Goal: Transaction & Acquisition: Purchase product/service

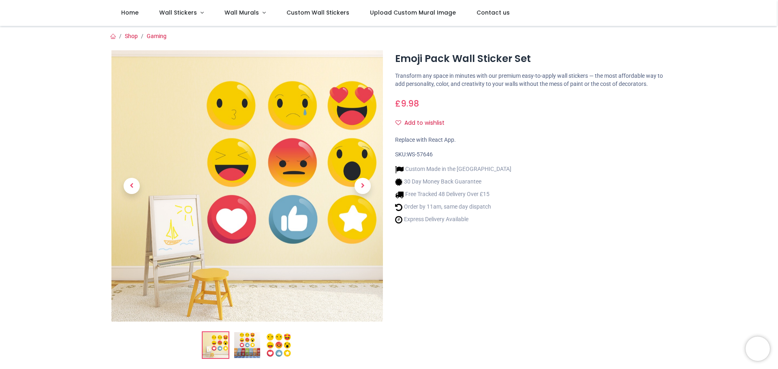
scroll to position [45, 0]
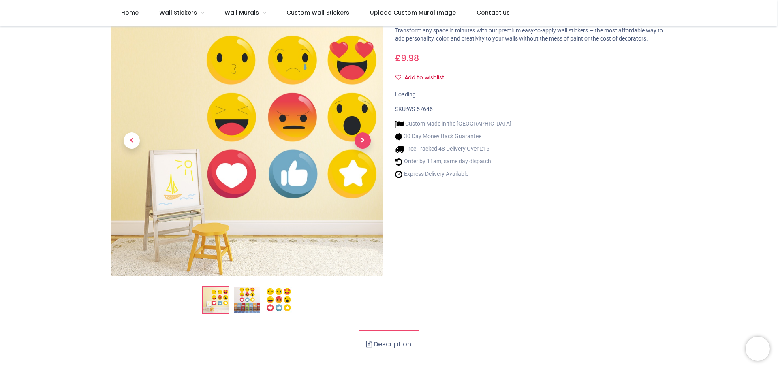
click at [357, 139] on span "Next" at bounding box center [362, 140] width 16 height 16
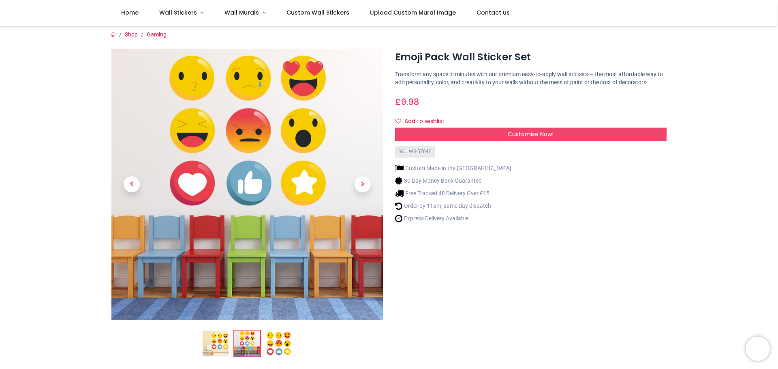
scroll to position [0, 0]
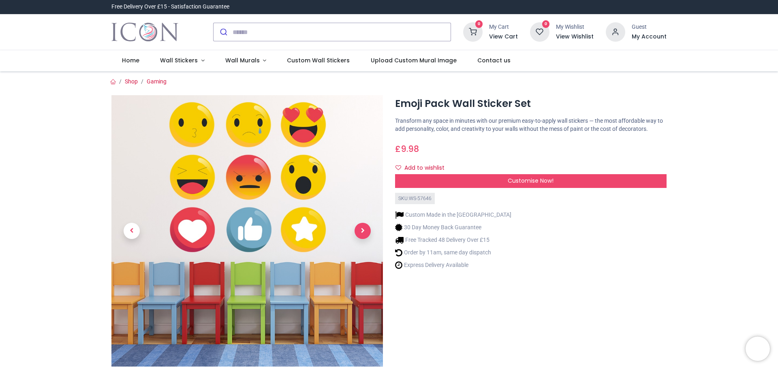
click at [367, 233] on span "Next" at bounding box center [362, 231] width 16 height 16
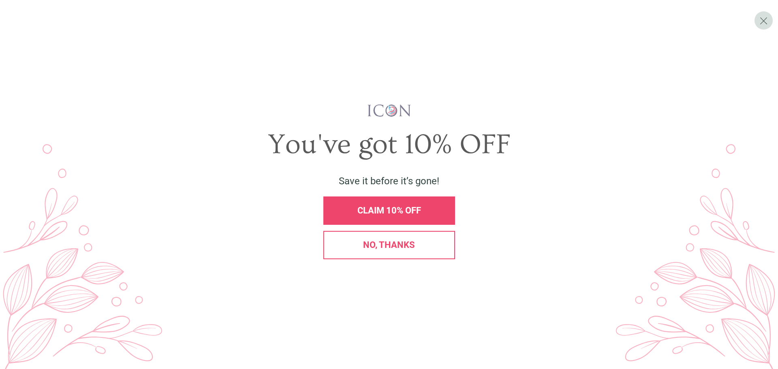
click at [339, 204] on div "CLAIM 10% OFF" at bounding box center [389, 210] width 132 height 28
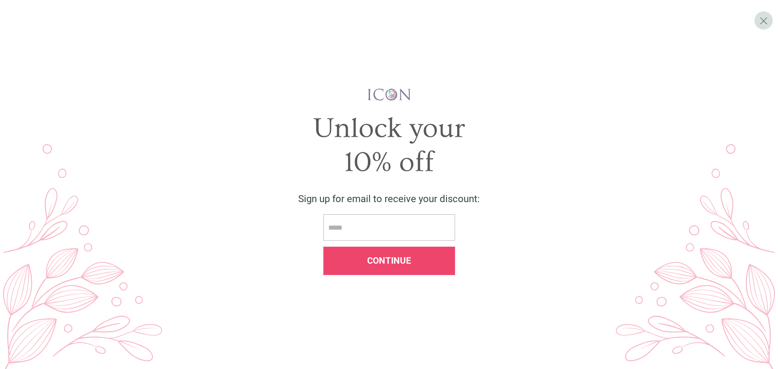
click at [378, 228] on input "email" at bounding box center [389, 227] width 132 height 26
type input "*"
click at [448, 263] on div "Continue" at bounding box center [389, 261] width 132 height 28
click at [429, 253] on div "Continue" at bounding box center [389, 261] width 132 height 28
click at [767, 18] on span "X" at bounding box center [763, 21] width 9 height 12
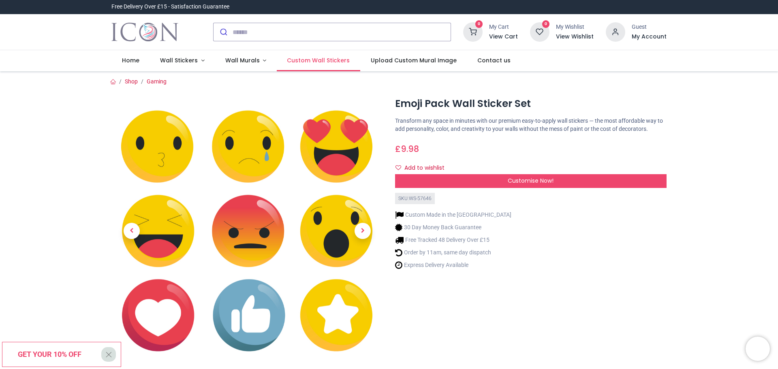
click at [328, 61] on span "Custom Wall Stickers" at bounding box center [318, 60] width 63 height 8
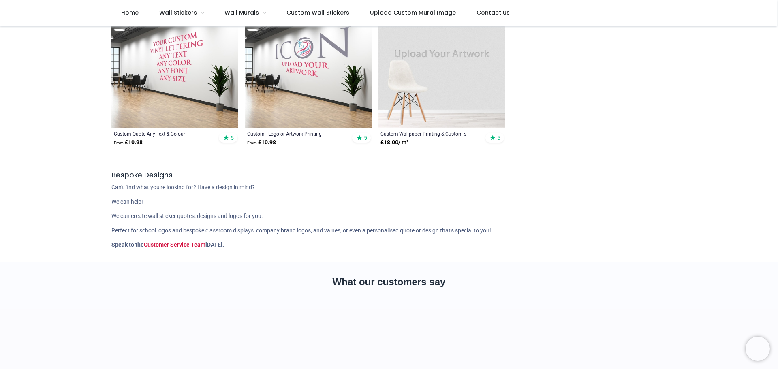
scroll to position [64, 0]
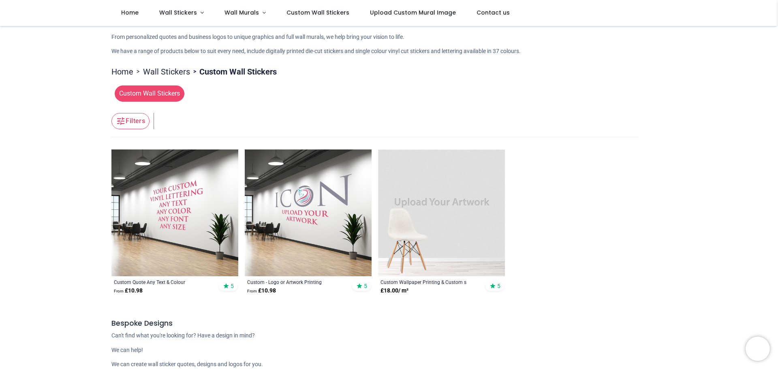
click at [414, 167] on img at bounding box center [441, 212] width 127 height 127
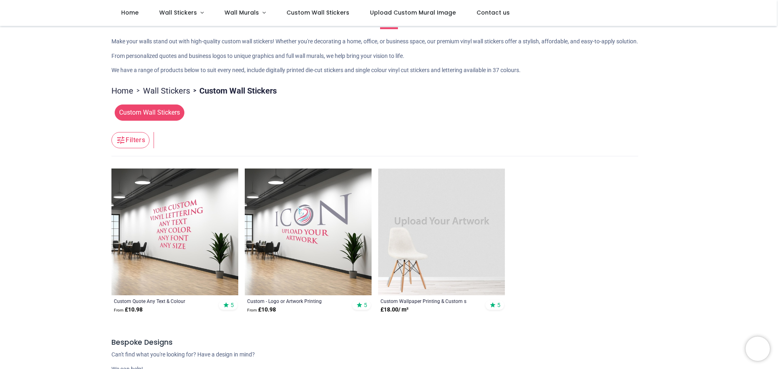
scroll to position [0, 0]
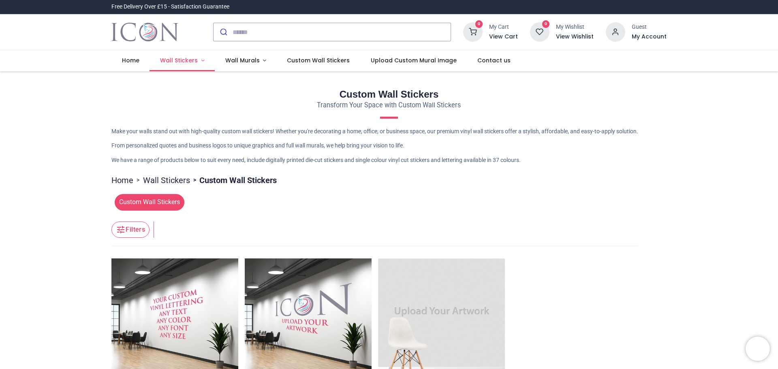
click at [174, 62] on span "Wall Stickers" at bounding box center [179, 60] width 38 height 8
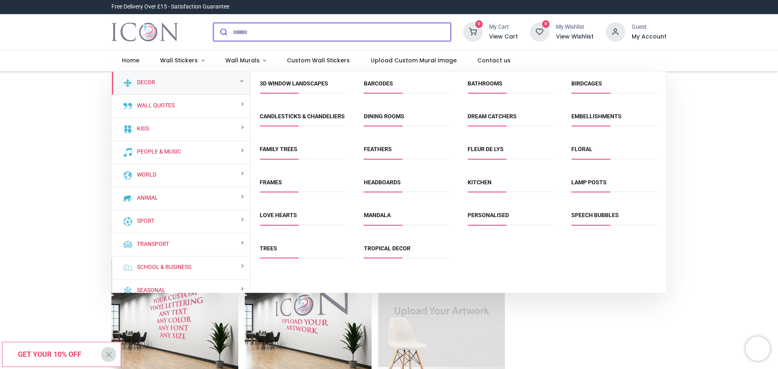
click at [314, 26] on input "search" at bounding box center [342, 32] width 218 height 18
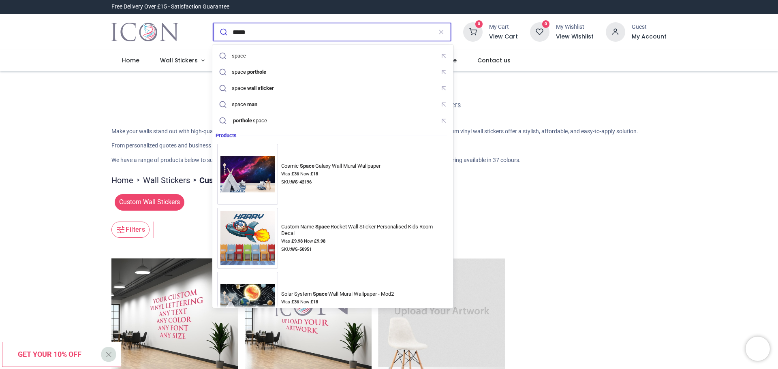
type input "*****"
click at [213, 23] on button "submit" at bounding box center [222, 32] width 19 height 18
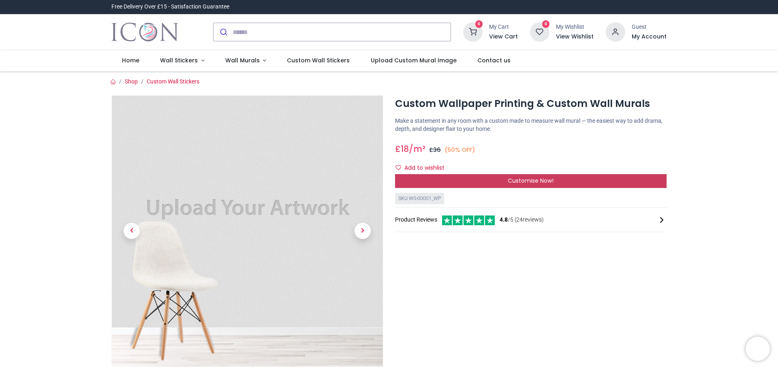
click at [485, 181] on div "Customise Now!" at bounding box center [530, 181] width 271 height 14
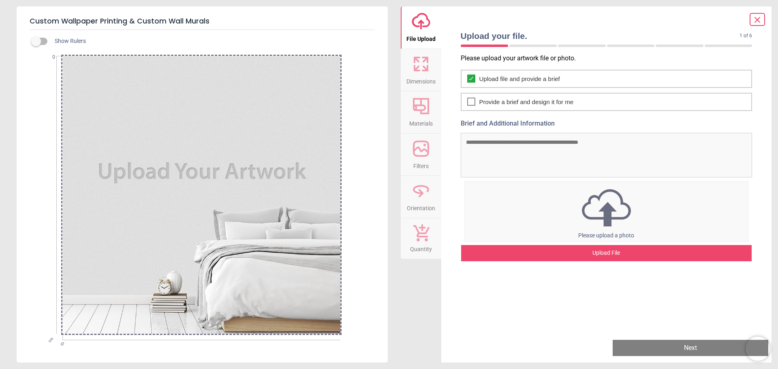
drag, startPoint x: 232, startPoint y: 173, endPoint x: 248, endPoint y: 175, distance: 16.0
click at [248, 175] on div at bounding box center [201, 195] width 278 height 278
click at [421, 110] on icon at bounding box center [421, 106] width 16 height 16
drag, startPoint x: 426, startPoint y: 105, endPoint x: 421, endPoint y: 101, distance: 6.9
click at [422, 103] on icon at bounding box center [420, 105] width 19 height 19
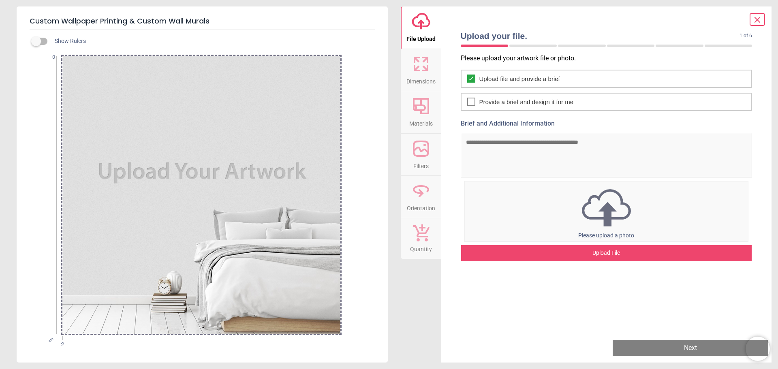
click at [411, 109] on button "Materials" at bounding box center [421, 112] width 41 height 42
click at [410, 104] on button "Materials" at bounding box center [421, 112] width 41 height 42
click at [414, 102] on icon at bounding box center [421, 106] width 16 height 16
click at [36, 41] on label at bounding box center [36, 41] width 0 height 0
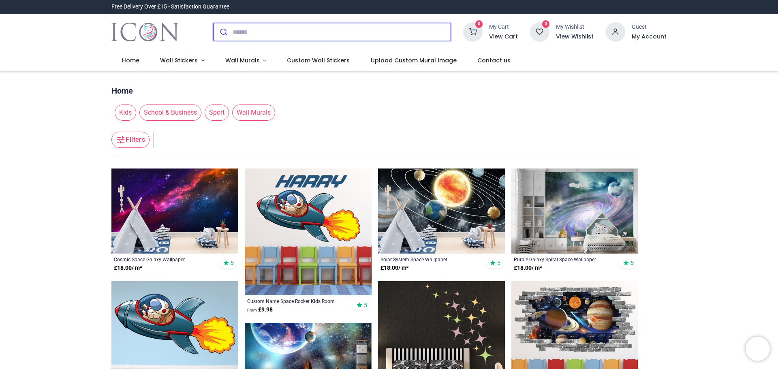
click at [289, 37] on input "search" at bounding box center [342, 32] width 218 height 18
type input "*******"
click at [213, 23] on button "submit" at bounding box center [222, 32] width 19 height 18
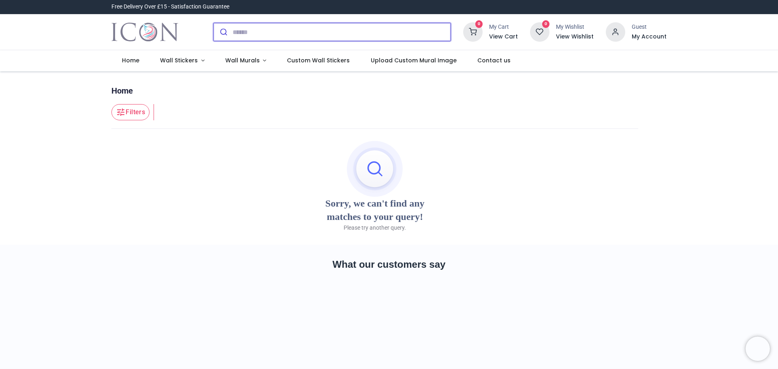
click at [327, 30] on input "search" at bounding box center [342, 32] width 218 height 18
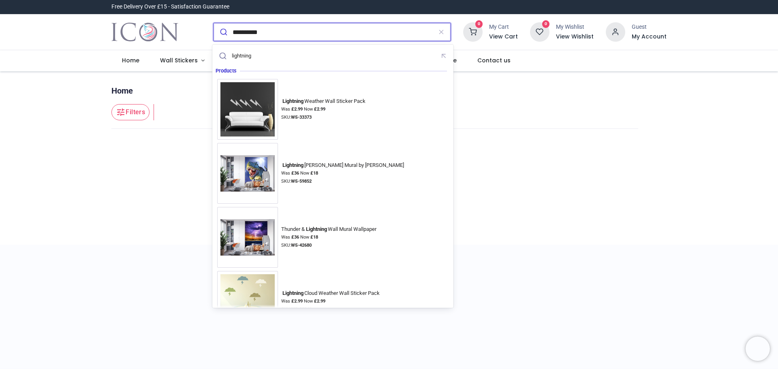
type input "*********"
click at [213, 23] on button "submit" at bounding box center [222, 32] width 19 height 18
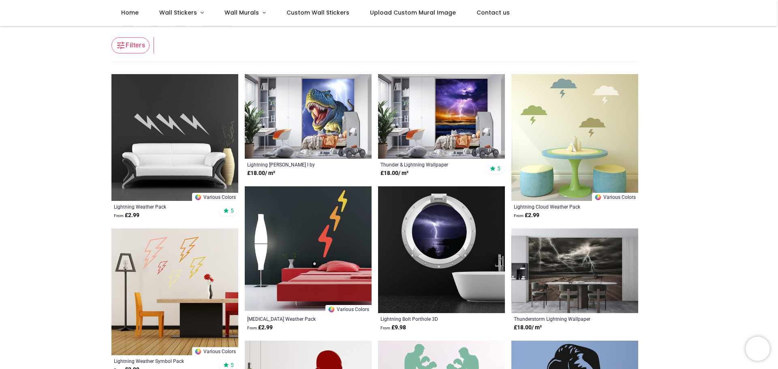
scroll to position [48, 0]
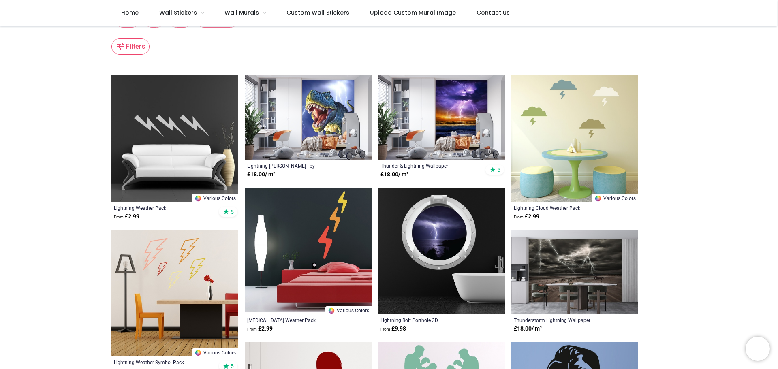
click at [161, 273] on img at bounding box center [174, 293] width 127 height 127
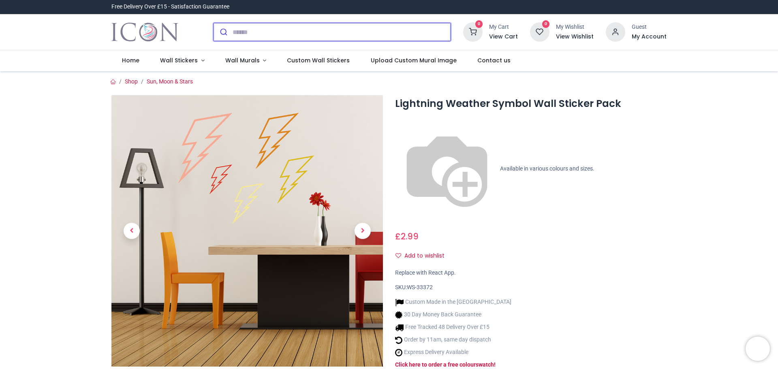
click at [245, 28] on input "search" at bounding box center [342, 32] width 218 height 18
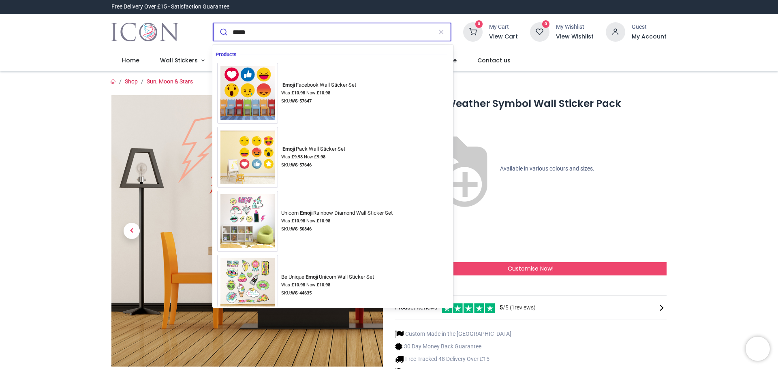
type input "*****"
click at [213, 23] on button "submit" at bounding box center [222, 32] width 19 height 18
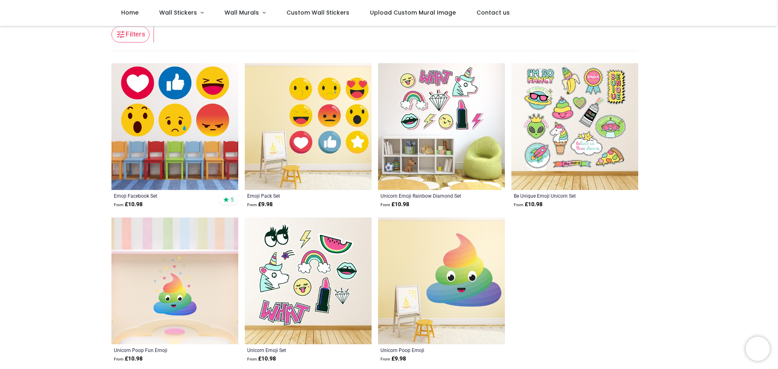
scroll to position [67, 0]
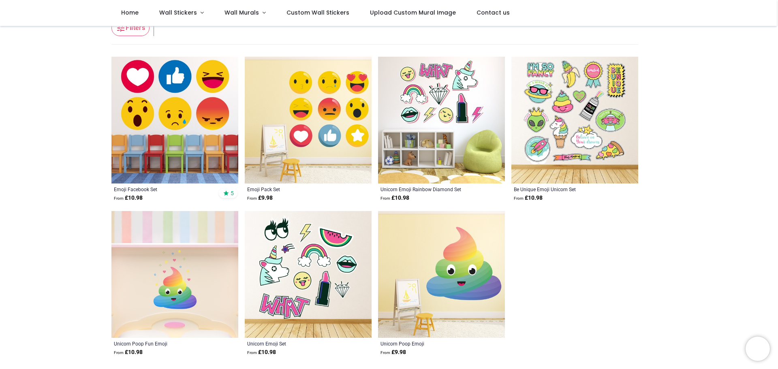
click at [610, 153] on img at bounding box center [574, 120] width 127 height 127
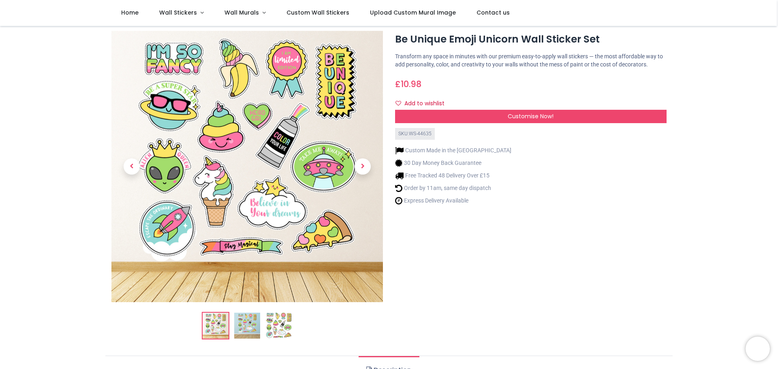
scroll to position [29, 0]
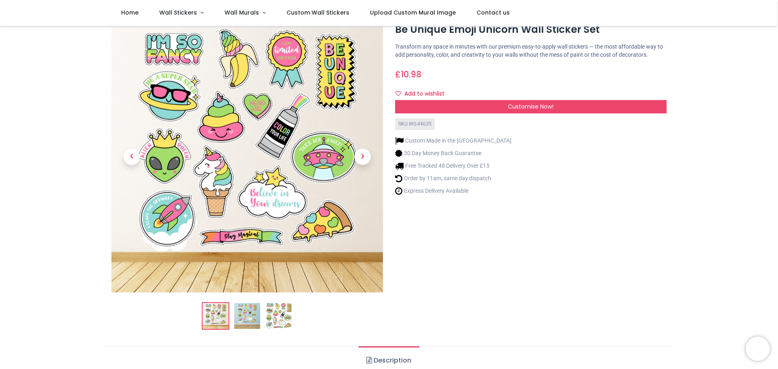
click at [252, 319] on img at bounding box center [247, 316] width 26 height 26
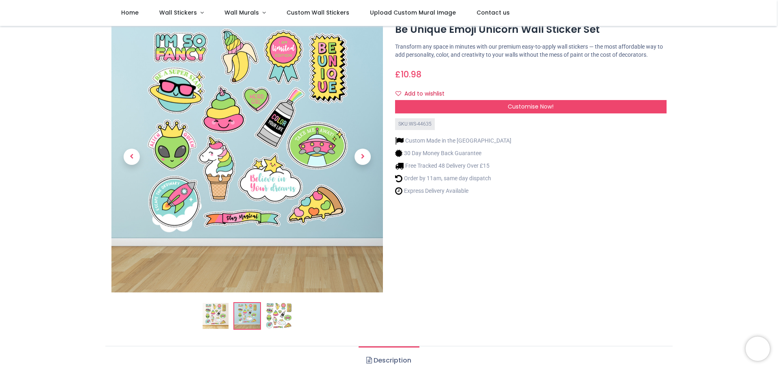
click at [270, 313] on img at bounding box center [279, 316] width 26 height 26
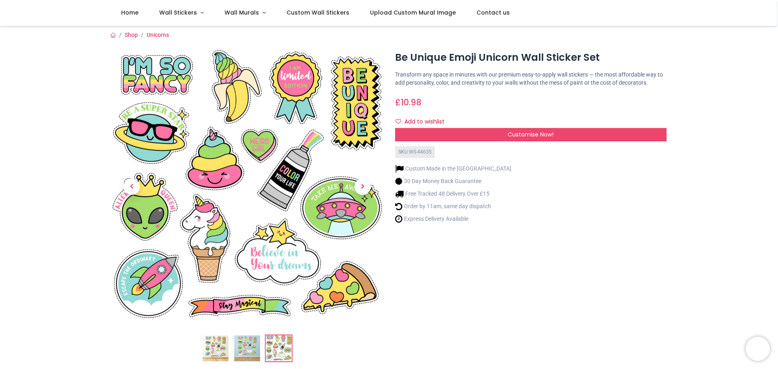
scroll to position [0, 0]
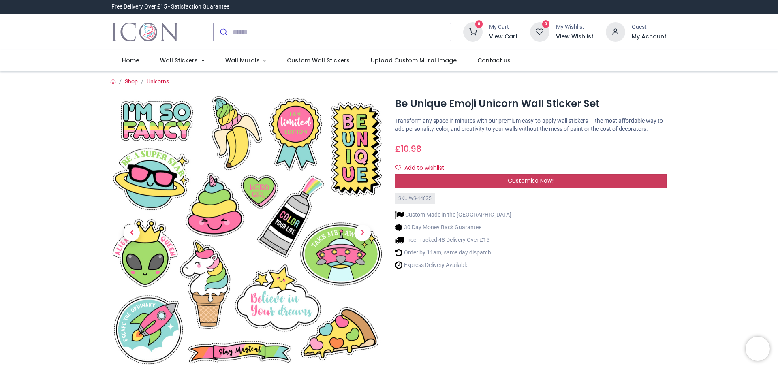
click at [542, 187] on div "Customise Now!" at bounding box center [530, 181] width 271 height 14
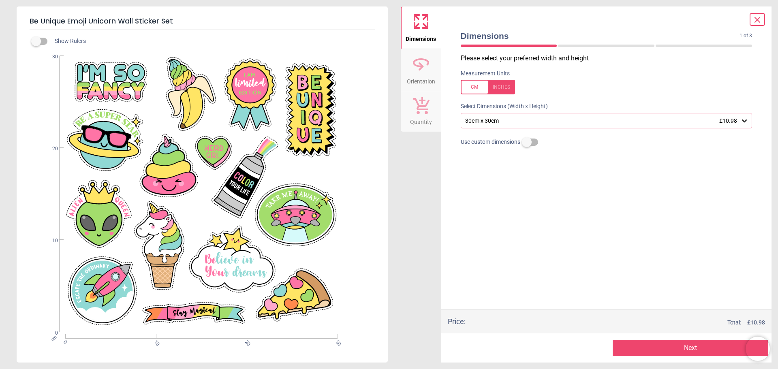
click at [317, 110] on div "cm 0 10 20 30 0 10 20 30" at bounding box center [201, 194] width 369 height 276
click at [308, 121] on div "cm 0 10 20 30 0 10 20 30" at bounding box center [201, 194] width 369 height 276
click at [653, 341] on button "Next" at bounding box center [691, 348] width 156 height 16
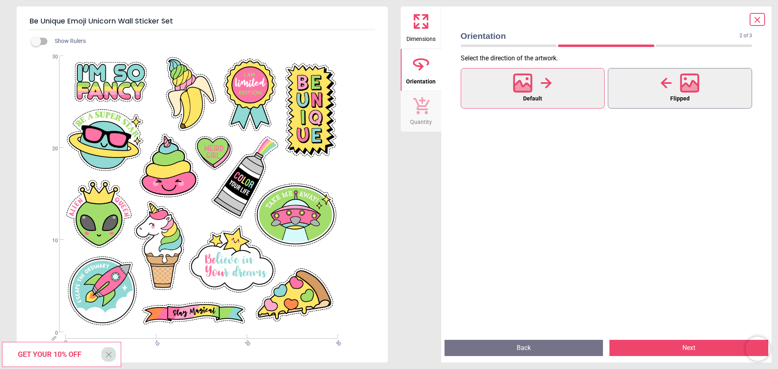
click at [666, 70] on button "Flipped" at bounding box center [680, 88] width 144 height 41
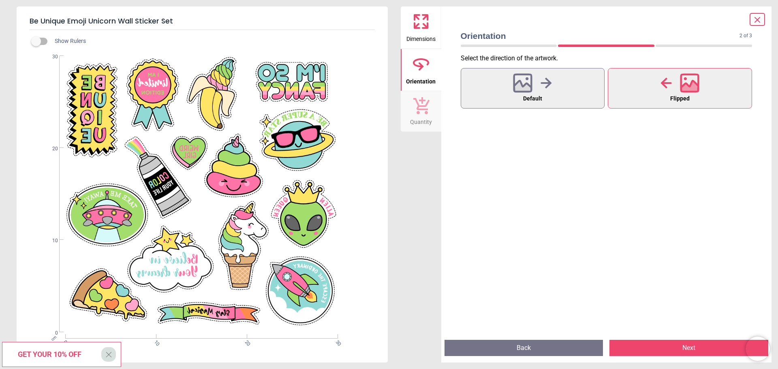
click at [666, 73] on div at bounding box center [679, 83] width 39 height 21
click at [521, 82] on icon at bounding box center [522, 88] width 17 height 14
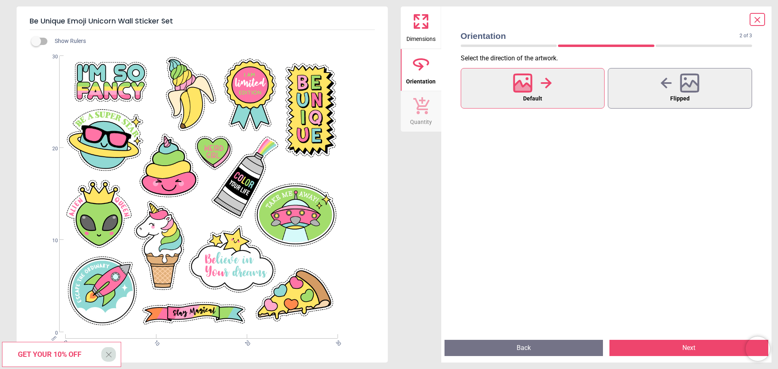
click at [647, 347] on button "Next" at bounding box center [688, 348] width 159 height 16
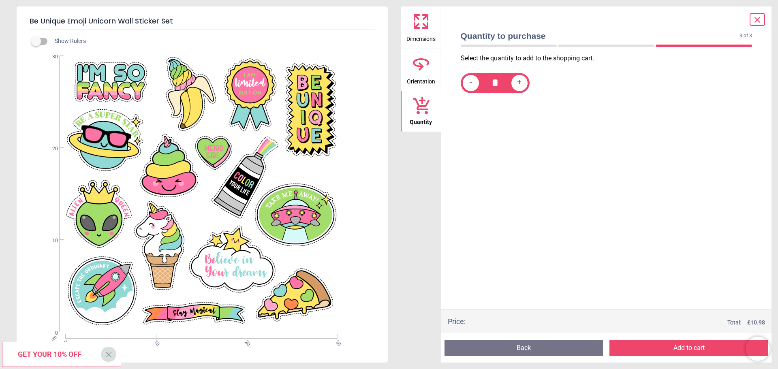
click at [643, 344] on button "Add to cart" at bounding box center [688, 348] width 159 height 16
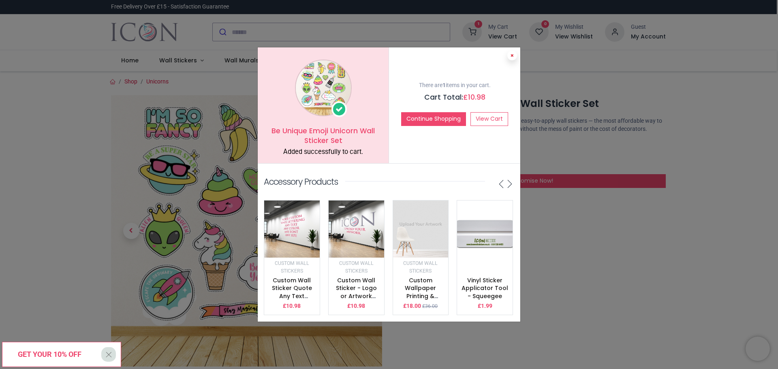
click at [509, 53] on button at bounding box center [512, 56] width 10 height 10
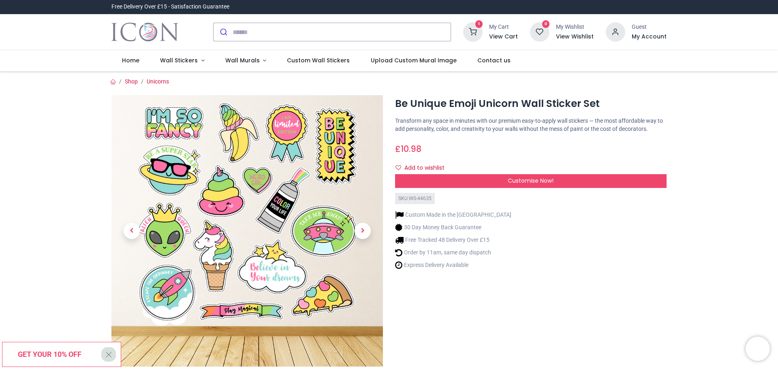
click at [477, 31] on icon at bounding box center [472, 31] width 19 height 19
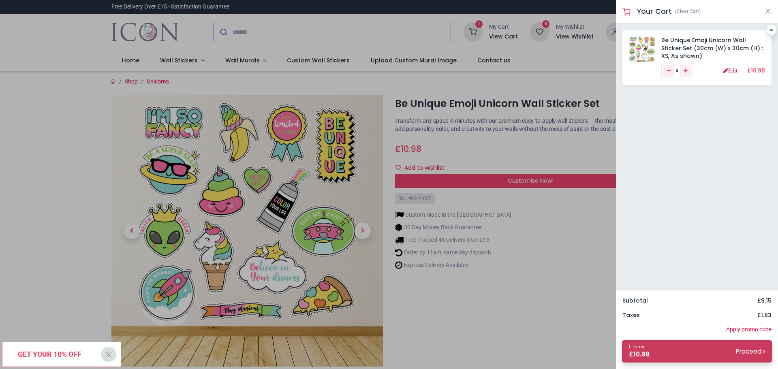
click at [769, 343] on link "1 items £ 10.98 Proceed" at bounding box center [697, 351] width 150 height 22
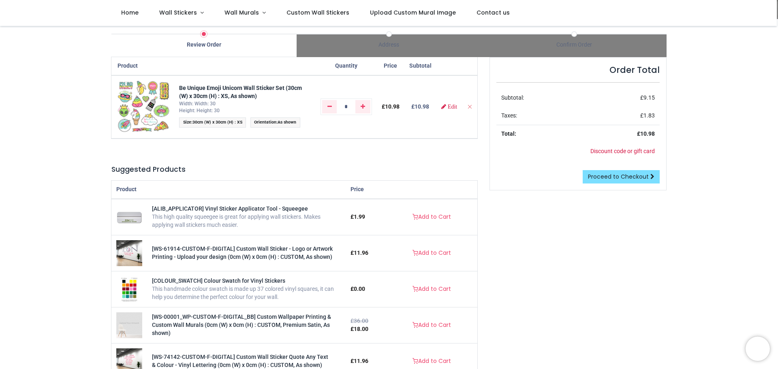
scroll to position [45, 0]
